Goal: Task Accomplishment & Management: Manage account settings

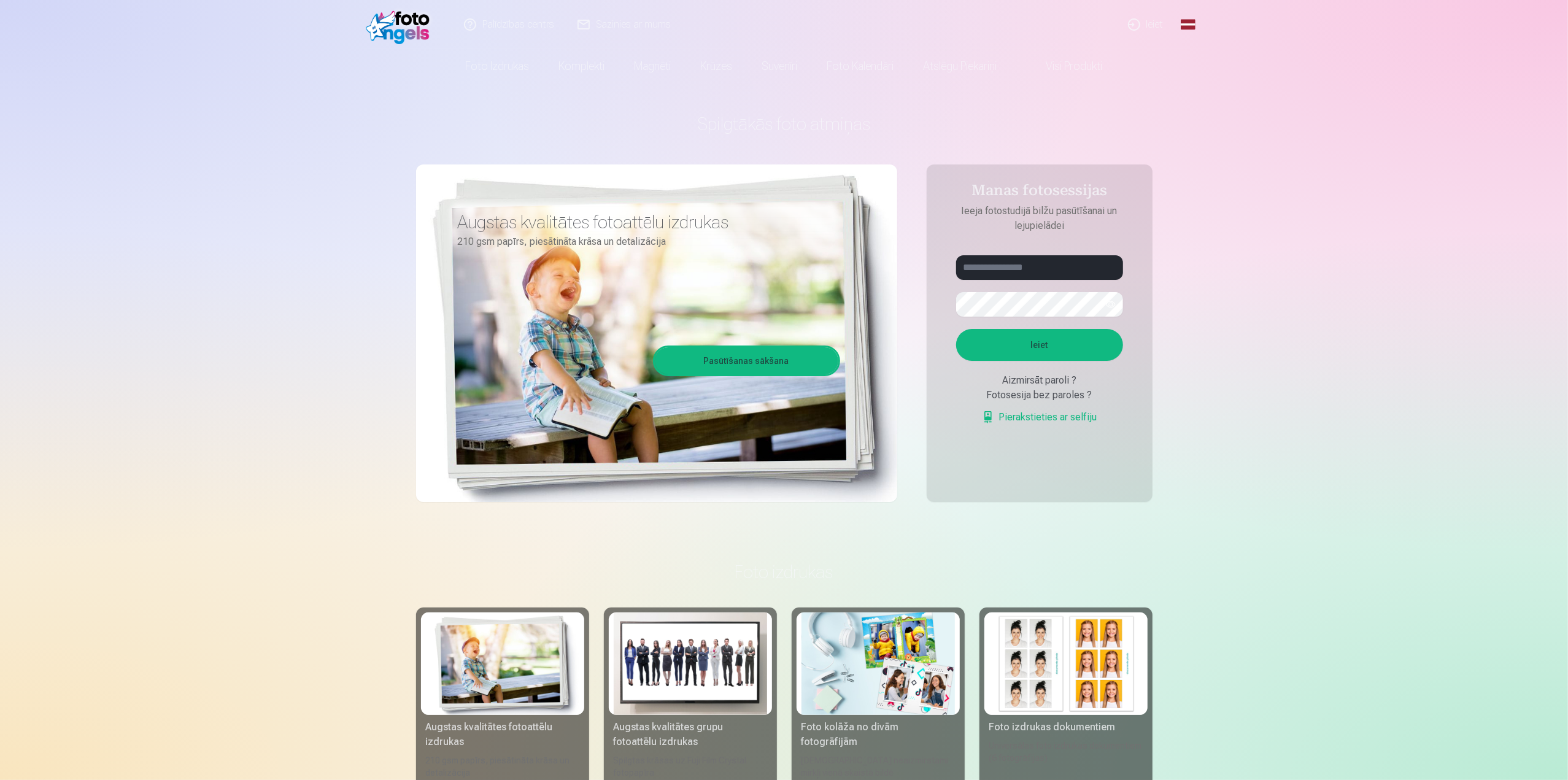
click at [1141, 27] on link "Ieiet" at bounding box center [1146, 24] width 59 height 49
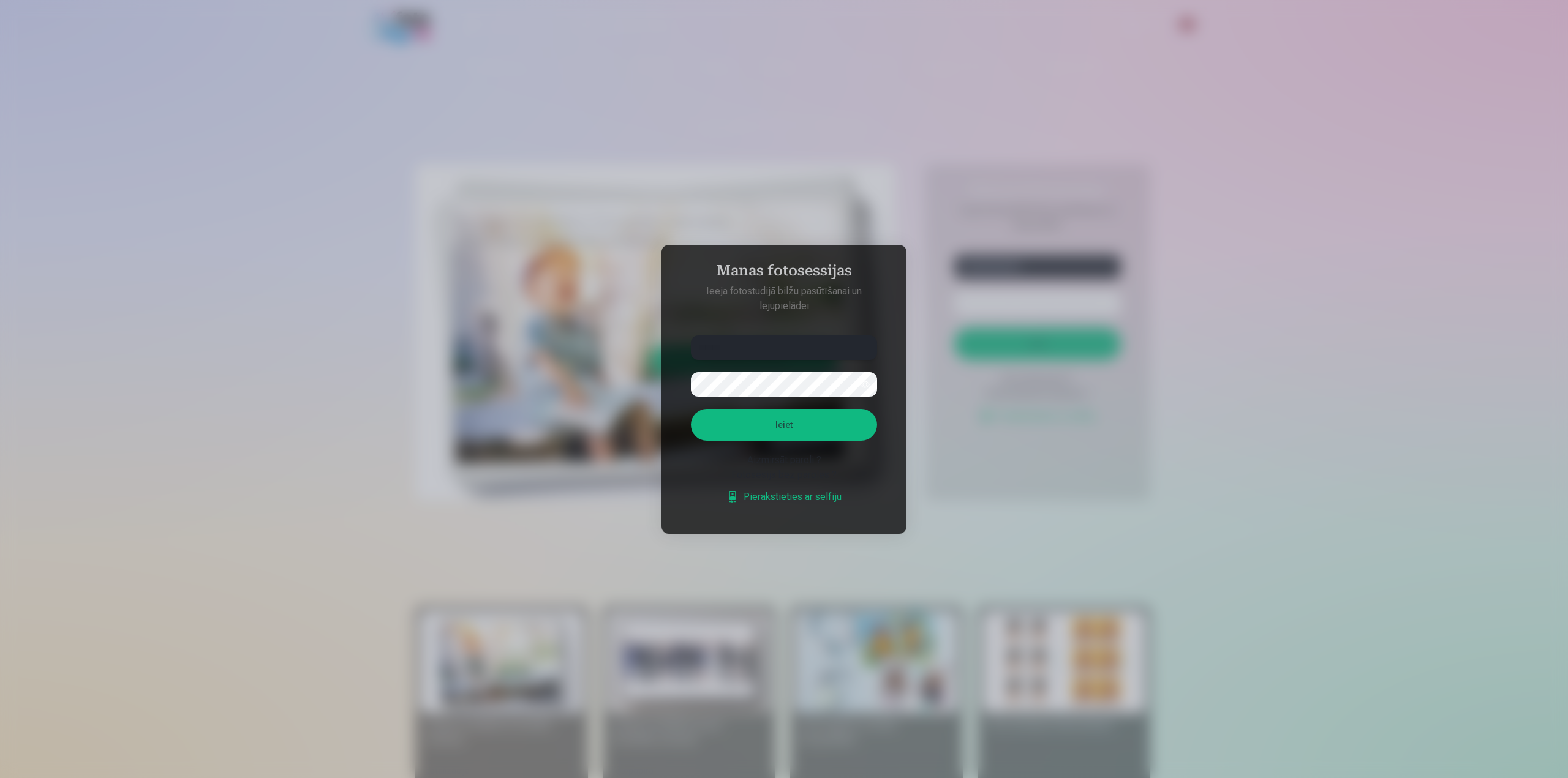
click at [799, 356] on input "******" at bounding box center [784, 347] width 186 height 24
type input "**********"
click at [691, 409] on button "Ieiet" at bounding box center [784, 425] width 186 height 32
